Goal: Check status

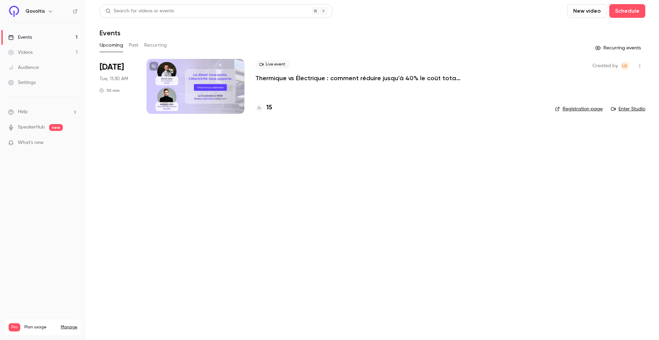
click at [310, 81] on p "Thermique vs Électrique : comment réduire jusqu’à 40% le coût total de votre fl…" at bounding box center [358, 78] width 206 height 8
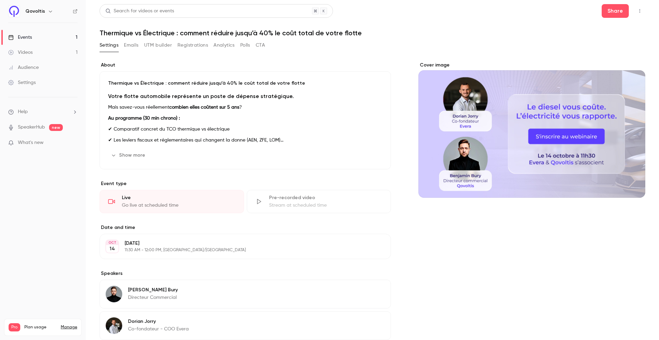
click at [200, 46] on button "Registrations" at bounding box center [192, 45] width 31 height 11
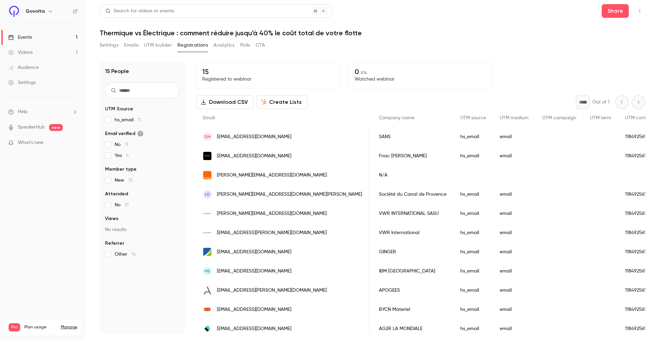
click at [520, 67] on div "15 Registered to webinar 0 0 % Watched webinar" at bounding box center [420, 75] width 449 height 27
